Goal: Transaction & Acquisition: Purchase product/service

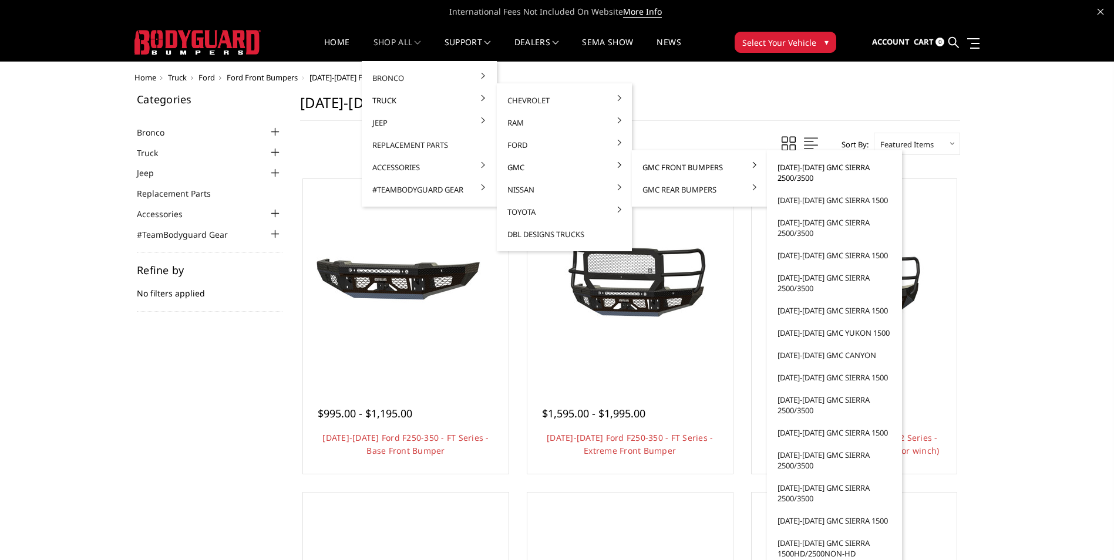
click at [844, 181] on link "[DATE]-[DATE] GMC Sierra 2500/3500" at bounding box center [835, 172] width 126 height 33
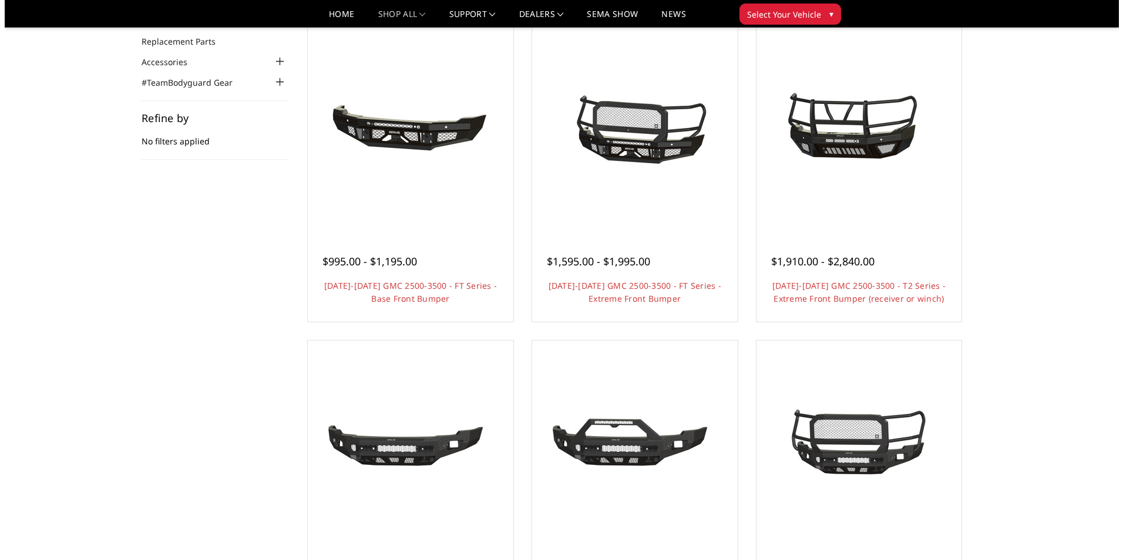
scroll to position [176, 0]
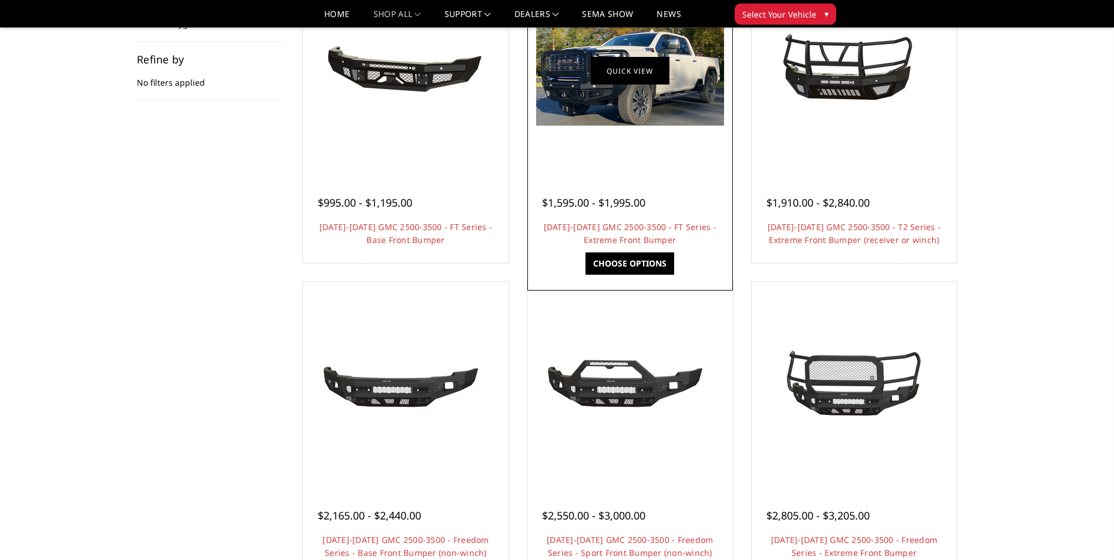
click at [627, 62] on link "Quick view" at bounding box center [630, 71] width 79 height 28
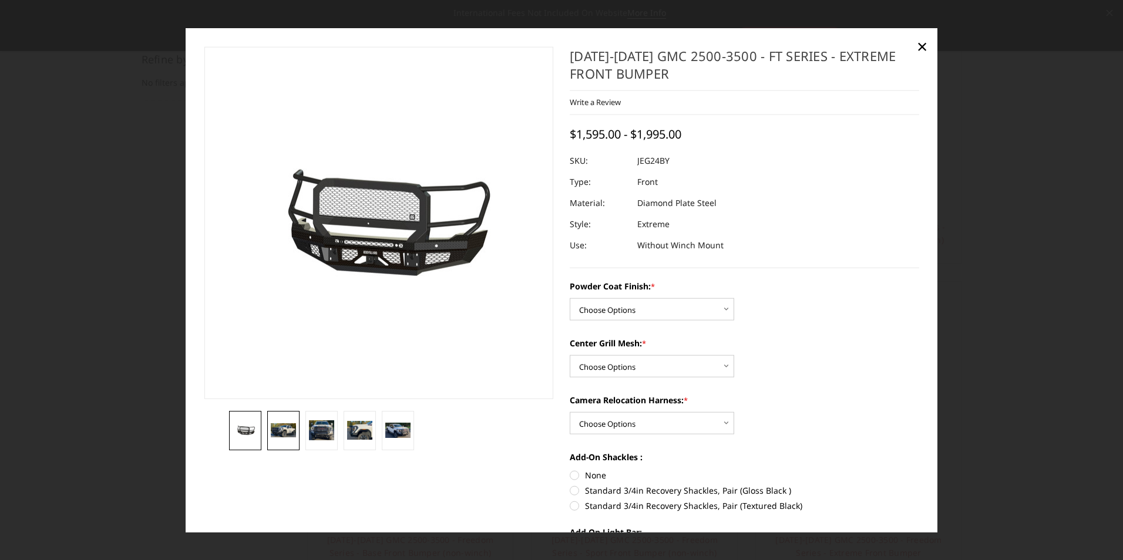
click at [279, 435] on img at bounding box center [283, 430] width 25 height 15
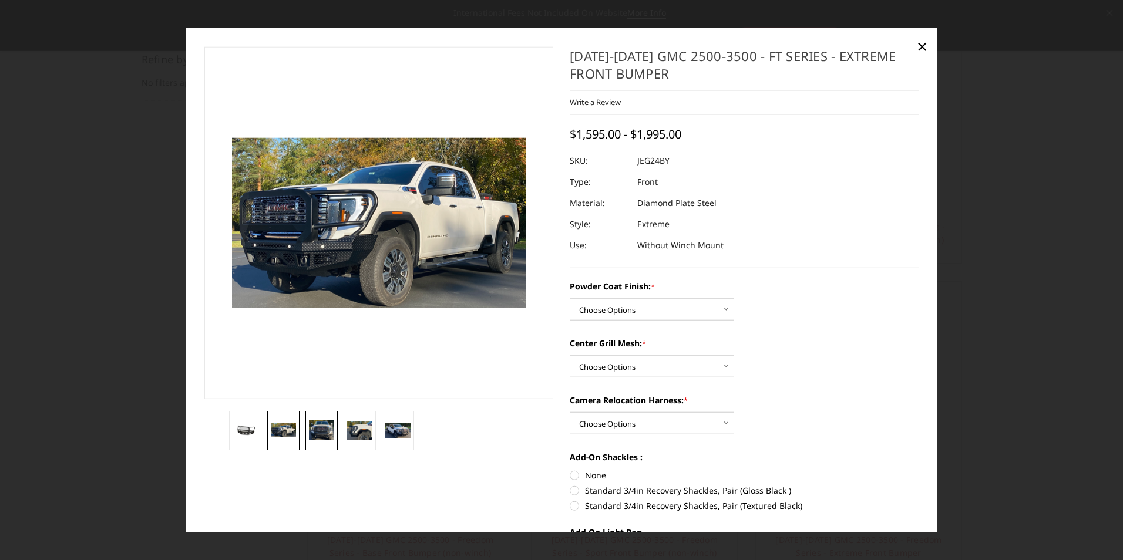
click at [332, 431] on img at bounding box center [321, 430] width 25 height 20
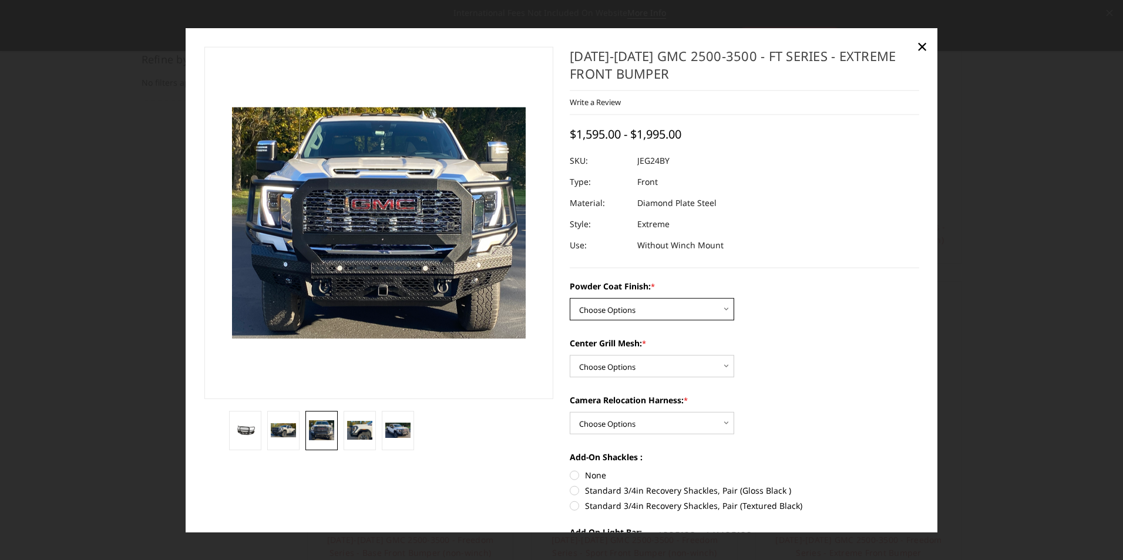
click at [725, 307] on select "Choose Options Bare Metal Gloss Black Powder Coat Textured Black Powder Coat" at bounding box center [652, 309] width 164 height 22
click at [570, 298] on select "Choose Options Bare Metal Gloss Black Powder Coat Textured Black Powder Coat" at bounding box center [652, 309] width 164 height 22
click at [677, 314] on select "Choose Options Bare Metal Gloss Black Powder Coat Textured Black Powder Coat" at bounding box center [652, 309] width 164 height 22
select select "3285"
click at [570, 298] on select "Choose Options Bare Metal Gloss Black Powder Coat Textured Black Powder Coat" at bounding box center [652, 309] width 164 height 22
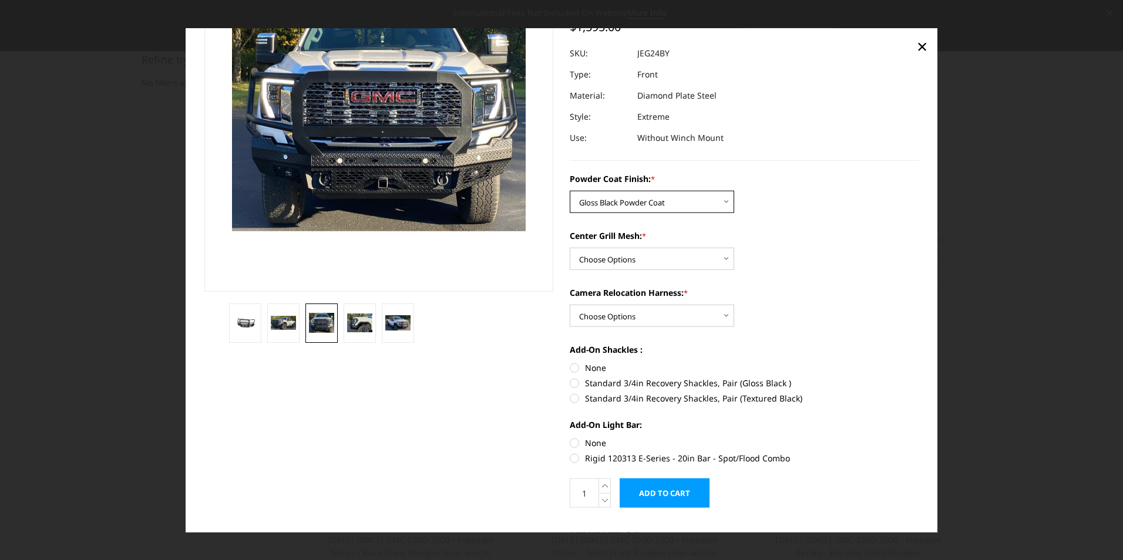
scroll to position [117, 0]
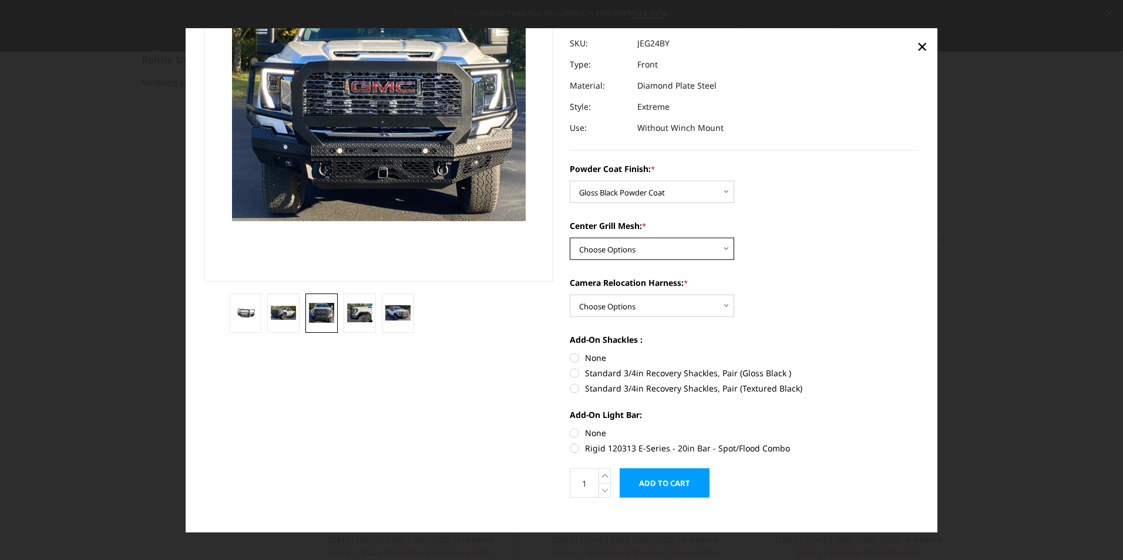
click at [634, 253] on select "Choose Options WITH Expanded Metal in Center Grill WITHOUT Expanded Metal in Ce…" at bounding box center [652, 249] width 164 height 22
select select "3287"
click at [570, 238] on select "Choose Options WITH Expanded Metal in Center Grill WITHOUT Expanded Metal in Ce…" at bounding box center [652, 249] width 164 height 22
click at [628, 304] on select "Choose Options WITH Camera Relocation Harness WITHOUT Camera Relocation Harness" at bounding box center [652, 306] width 164 height 22
select select "3289"
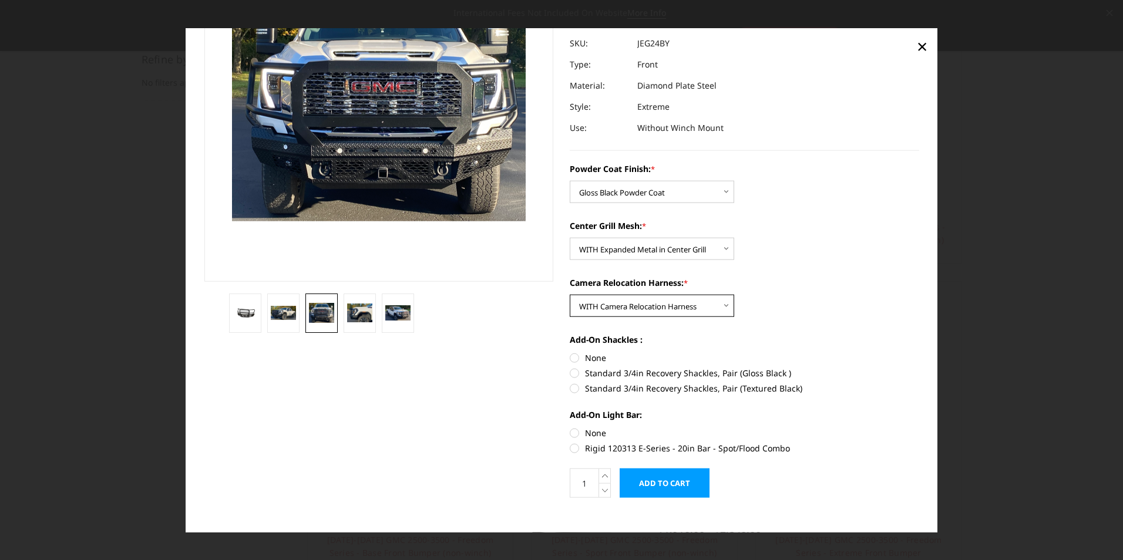
click at [570, 295] on select "Choose Options WITH Camera Relocation Harness WITHOUT Camera Relocation Harness" at bounding box center [652, 306] width 164 height 22
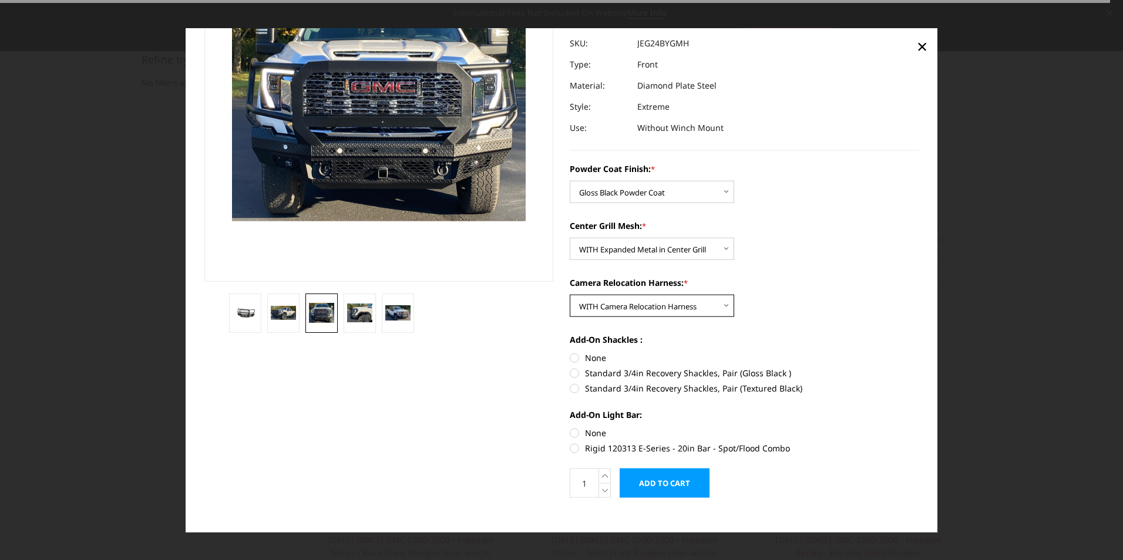
scroll to position [130, 0]
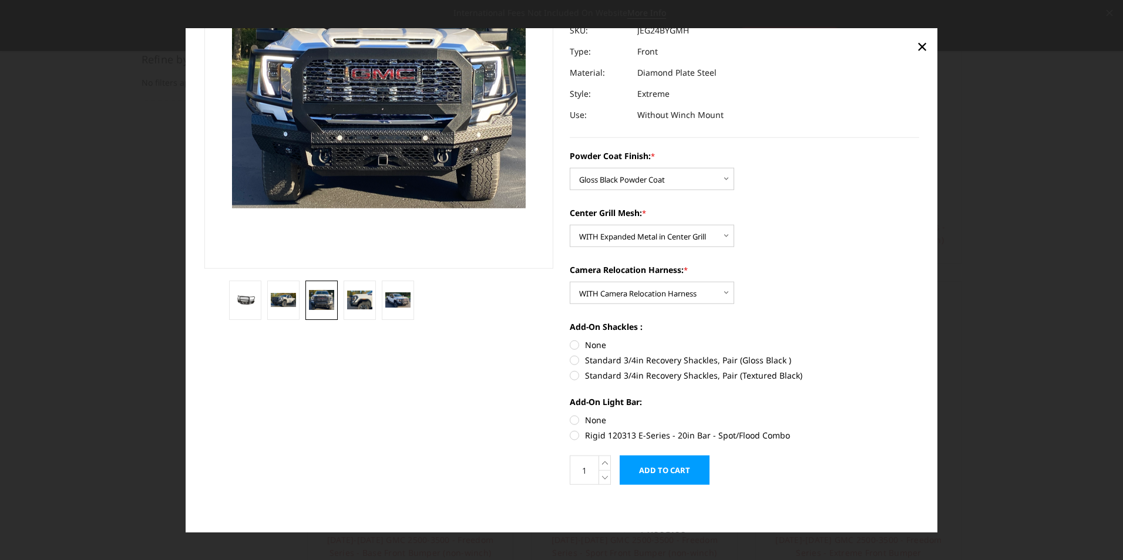
click at [570, 361] on label "Standard 3/4in Recovery Shackles, Pair (Gloss Black )" at bounding box center [744, 360] width 349 height 12
click at [919, 339] on input "Standard 3/4in Recovery Shackles, Pair (Gloss Black )" at bounding box center [919, 339] width 1 height 1
radio input "true"
click at [574, 434] on label "Rigid 120313 E-Series - 20in Bar - Spot/Flood Combo" at bounding box center [744, 435] width 349 height 12
click at [919, 415] on input "Rigid 120313 E-Series - 20in Bar - Spot/Flood Combo" at bounding box center [919, 414] width 1 height 1
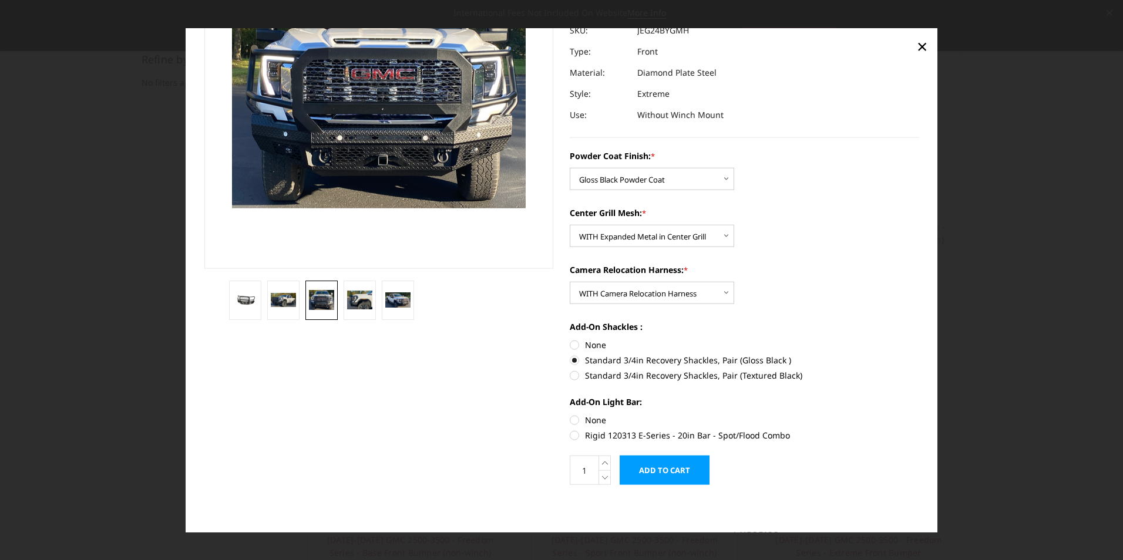
radio input "true"
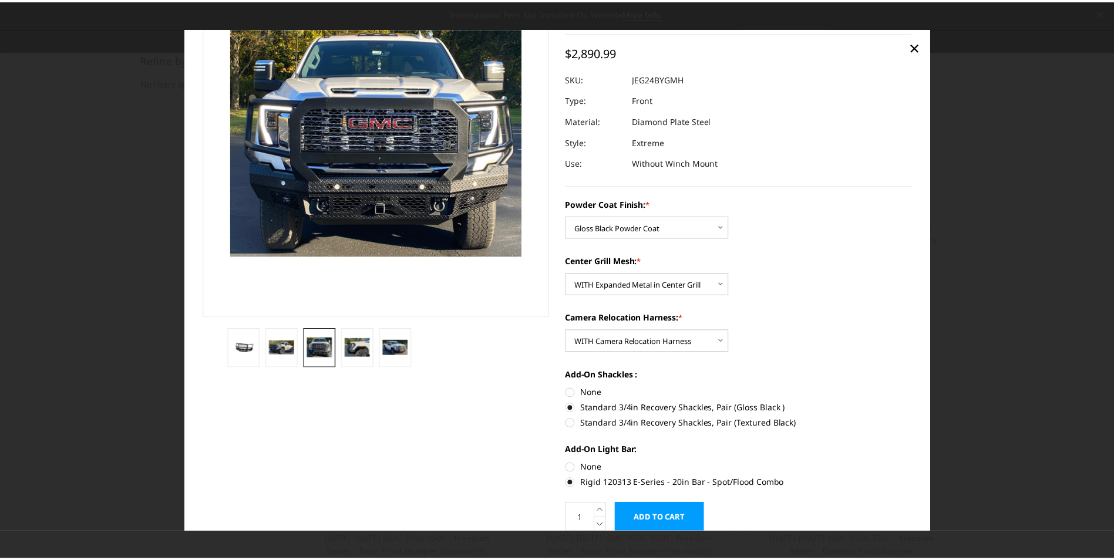
scroll to position [13, 0]
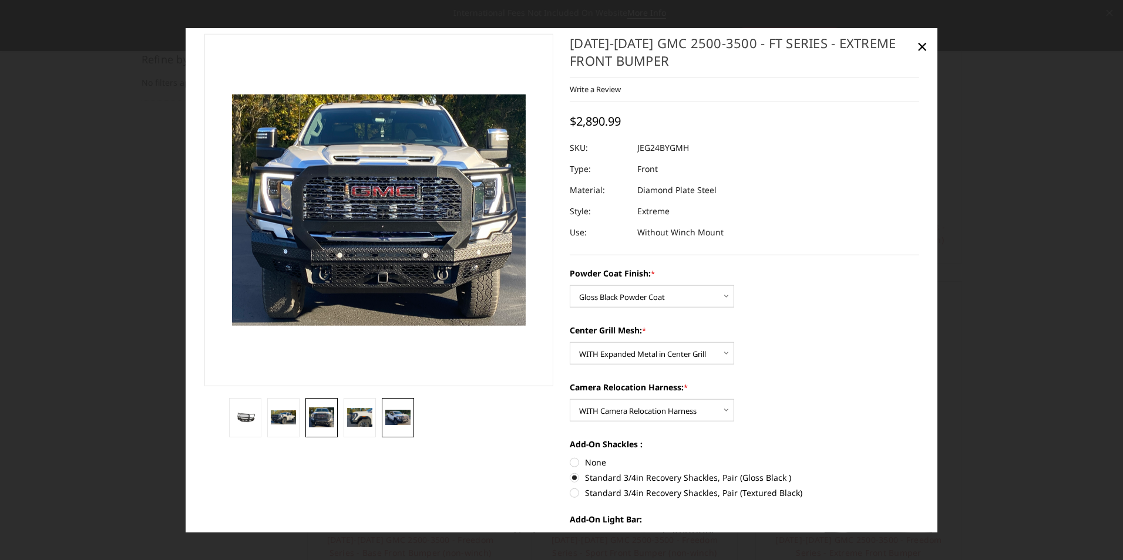
click at [389, 407] on link at bounding box center [398, 417] width 32 height 39
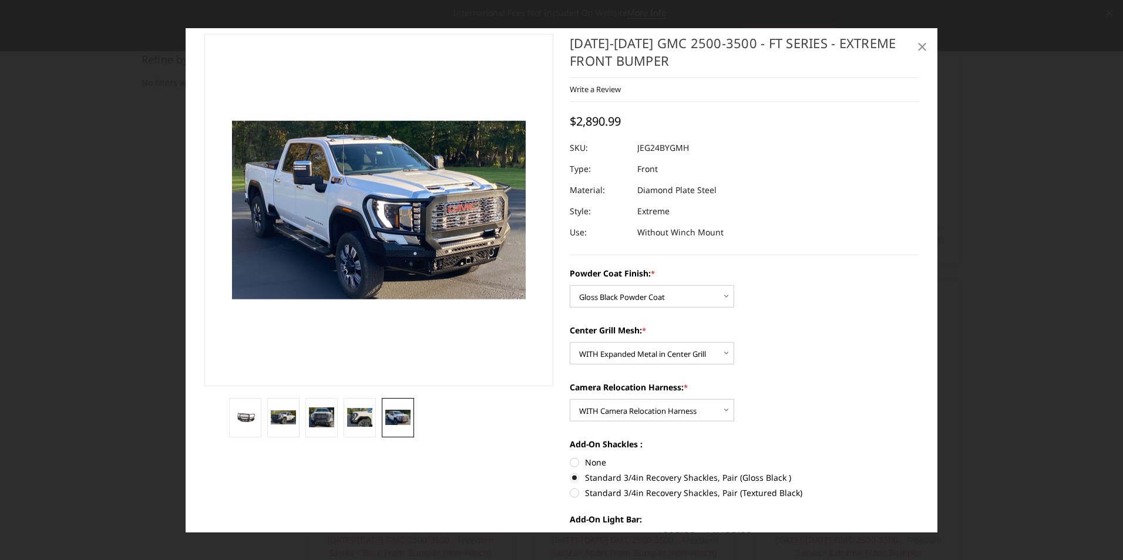
click at [917, 46] on span "×" at bounding box center [922, 45] width 11 height 25
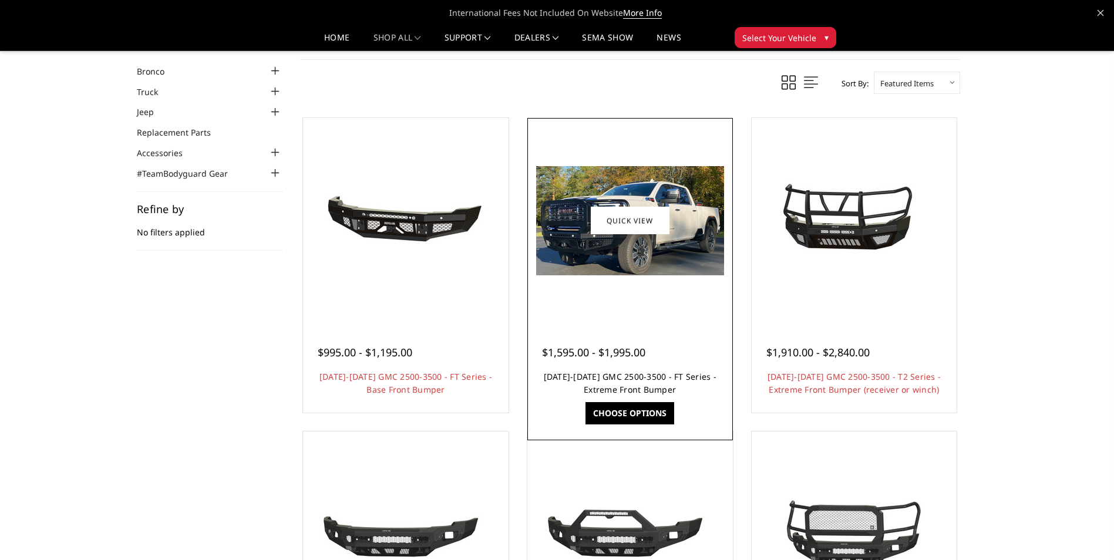
scroll to position [0, 0]
